Goal: Information Seeking & Learning: Learn about a topic

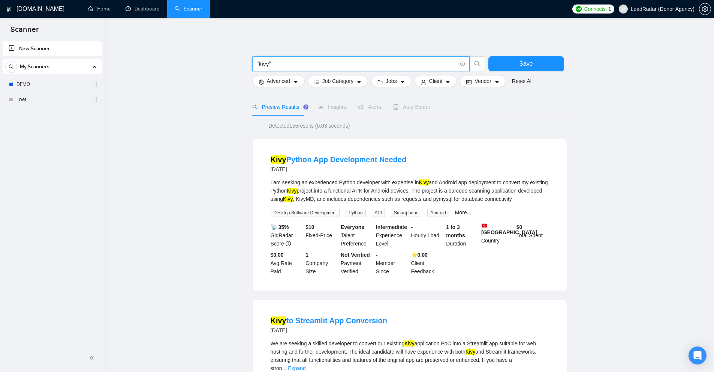
click at [265, 63] on input ""kivy"" at bounding box center [357, 63] width 200 height 9
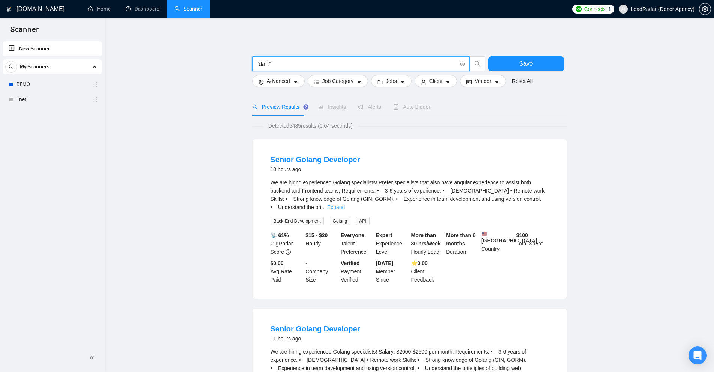
click at [345, 204] on link "Expand" at bounding box center [336, 207] width 18 height 6
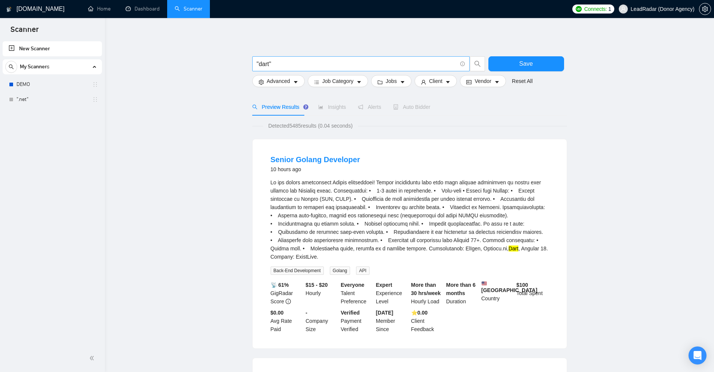
click at [266, 61] on input ""dart"" at bounding box center [357, 63] width 200 height 9
paste input "elixir"
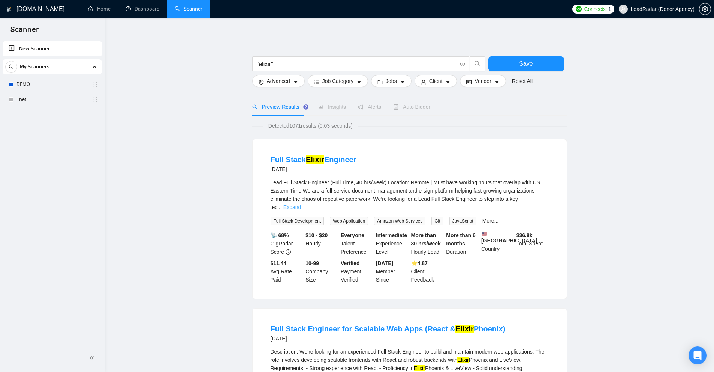
click at [301, 204] on link "Expand" at bounding box center [292, 207] width 18 height 6
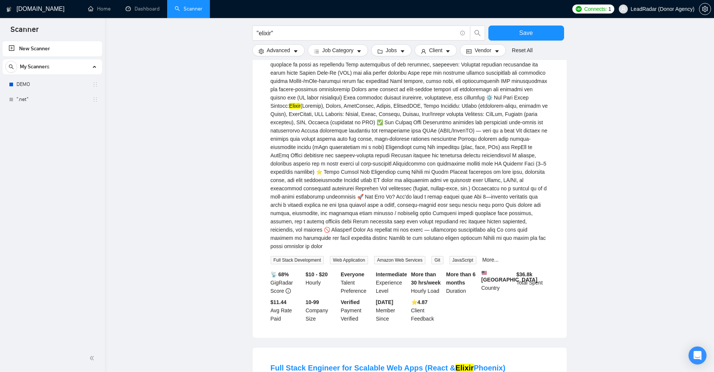
scroll to position [412, 0]
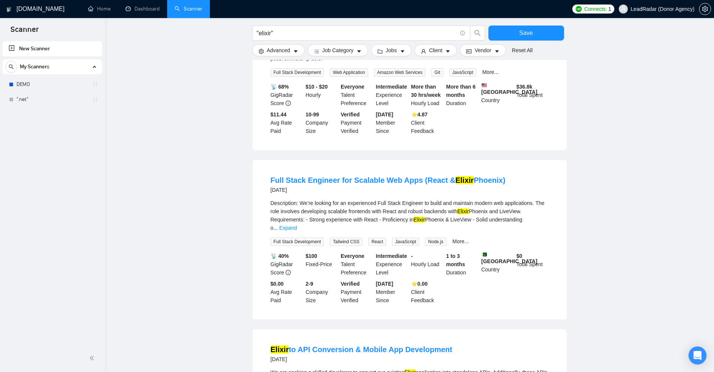
click at [537, 220] on div "Description: We’re looking for an experienced Full Stack Engineer to build and …" at bounding box center [410, 215] width 278 height 33
click at [547, 222] on div "Description: We’re looking for an experienced Full Stack Engineer to build and …" at bounding box center [410, 222] width 278 height 47
click at [297, 225] on link "Expand" at bounding box center [288, 228] width 18 height 6
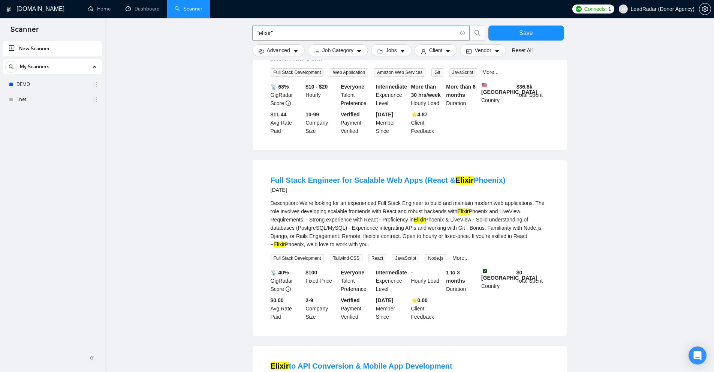
click at [261, 28] on input ""elixir"" at bounding box center [357, 32] width 200 height 9
click at [264, 30] on input ""elixir"" at bounding box center [357, 32] width 200 height 9
paste input "scala"
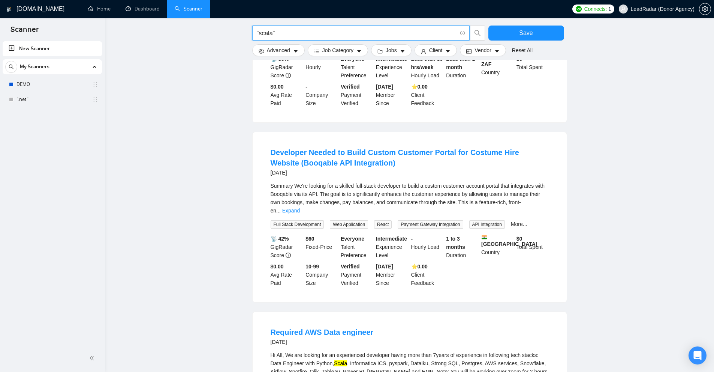
scroll to position [637, 0]
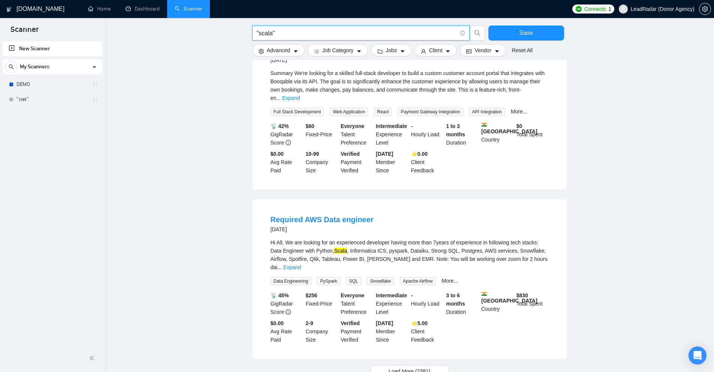
click at [357, 238] on div "Hi All, We are looking for an experienced developer having more than 7years of …" at bounding box center [410, 254] width 278 height 33
click at [341, 247] on mark "Scala" at bounding box center [340, 250] width 13 height 6
click at [409, 367] on span "Load More (2381)" at bounding box center [410, 371] width 42 height 8
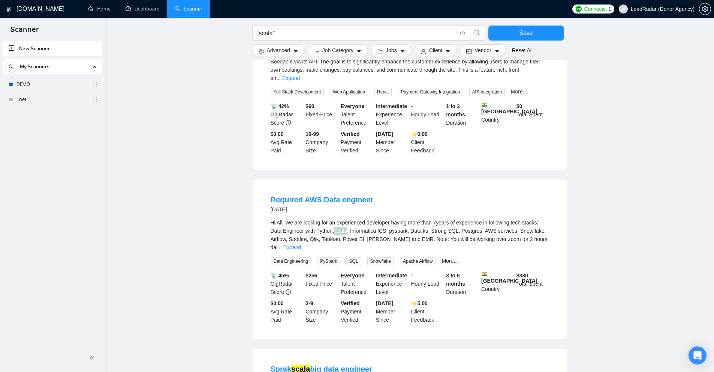
scroll to position [807, 0]
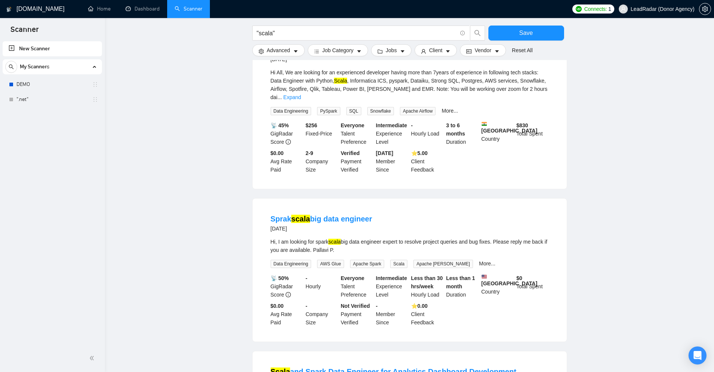
click at [339, 238] on mark "scala" at bounding box center [334, 241] width 12 height 6
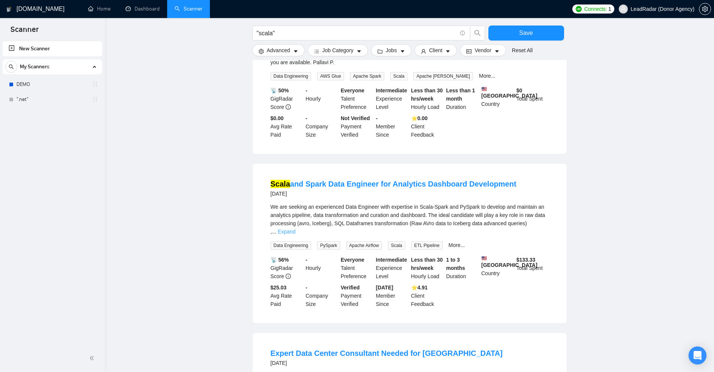
click at [295, 228] on link "Expand" at bounding box center [287, 231] width 18 height 6
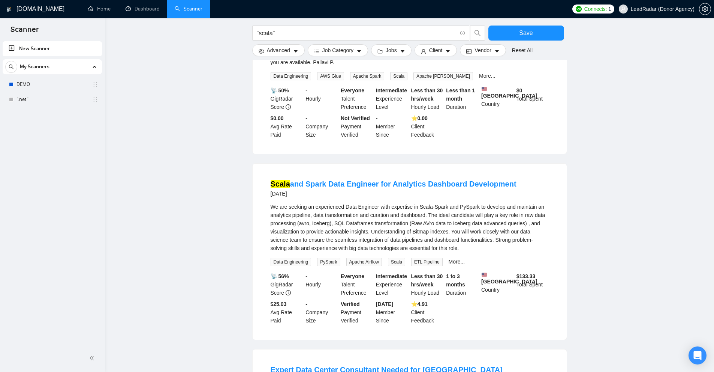
scroll to position [1145, 0]
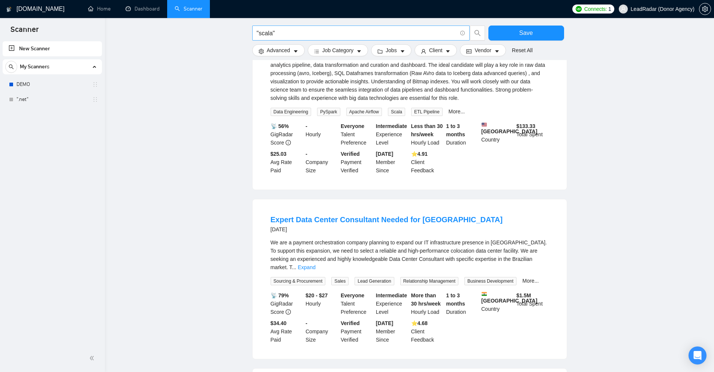
click at [262, 33] on input ""scala"" at bounding box center [357, 32] width 200 height 9
paste input "[PERSON_NAME]"
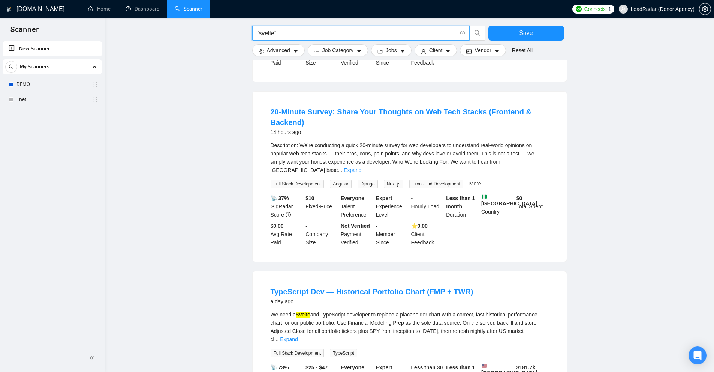
scroll to position [262, 0]
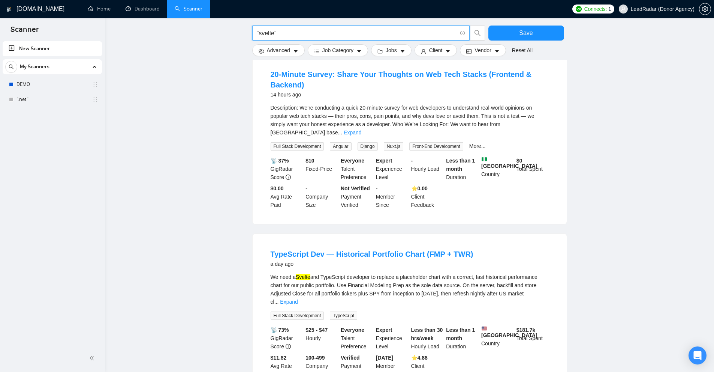
type input ""svelte""
